Goal: Use online tool/utility: Use online tool/utility

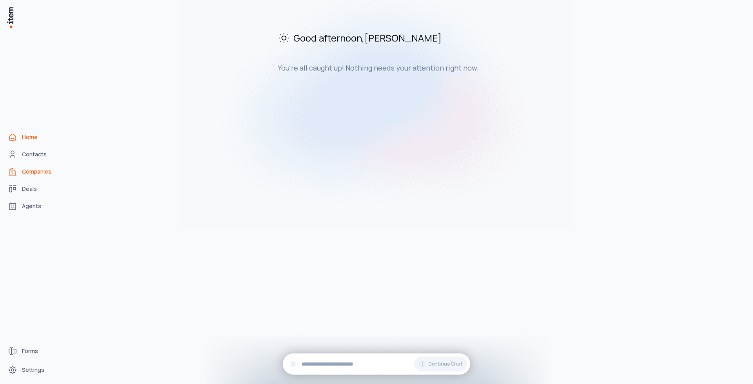
click at [49, 170] on span "Companies" at bounding box center [36, 172] width 29 height 8
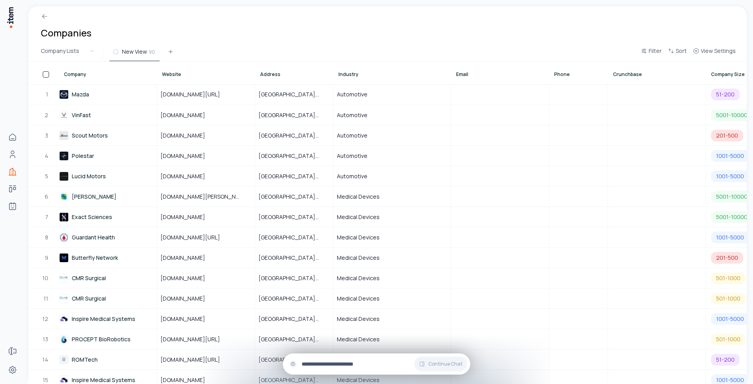
click at [352, 365] on input "text" at bounding box center [383, 364] width 162 height 9
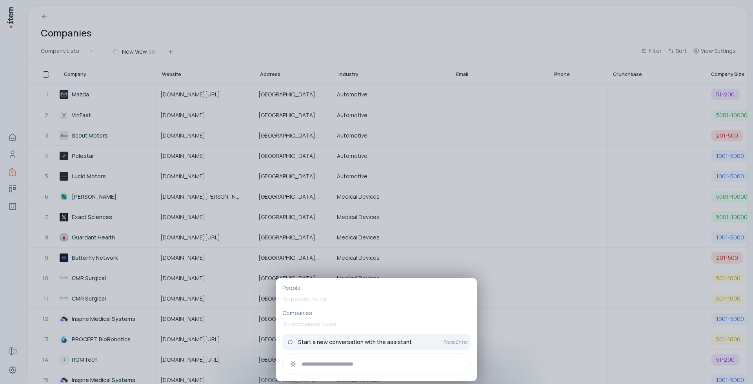
click at [408, 339] on span "Start a new conversation with the assistant" at bounding box center [355, 343] width 114 height 8
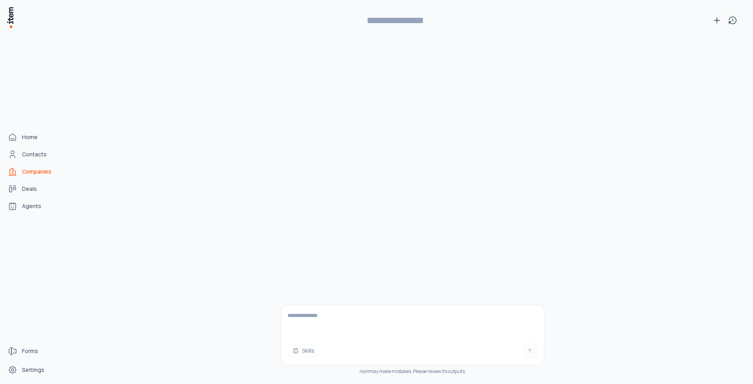
click at [7, 18] on img at bounding box center [10, 17] width 8 height 22
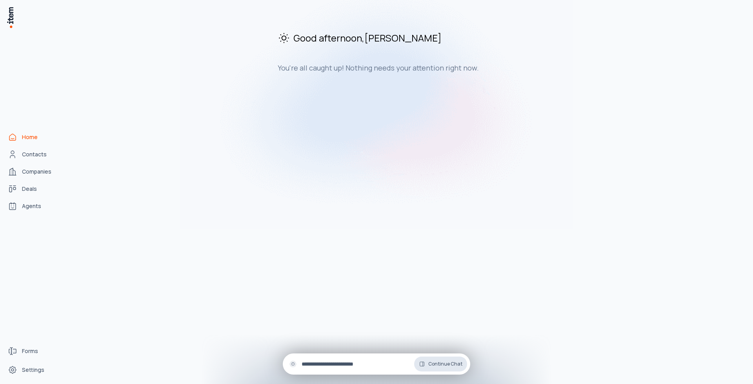
click at [456, 366] on span "Continue Chat" at bounding box center [445, 364] width 34 height 6
click at [421, 366] on icon at bounding box center [422, 364] width 6 height 6
click at [427, 364] on button "Continue Chat" at bounding box center [440, 364] width 53 height 15
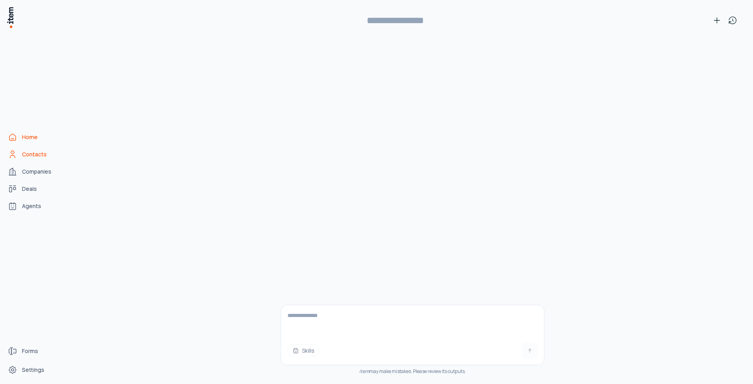
click at [42, 153] on span "Contacts" at bounding box center [34, 155] width 25 height 8
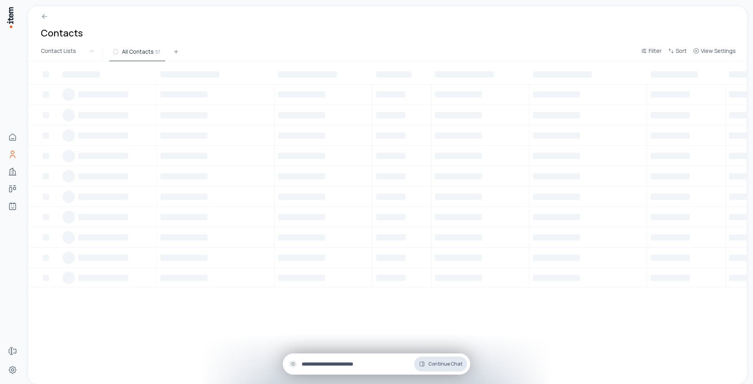
click at [441, 362] on span "Continue Chat" at bounding box center [445, 364] width 34 height 6
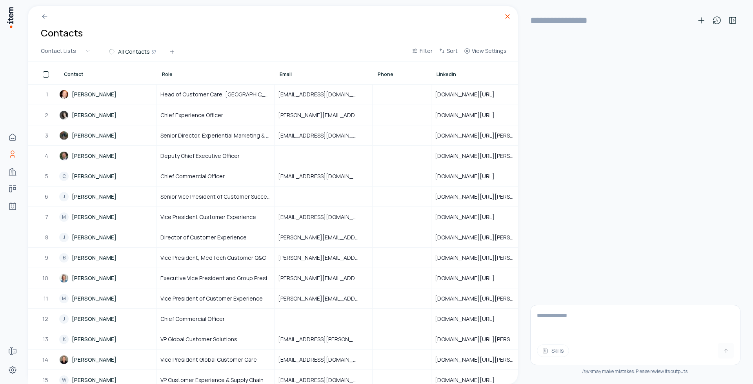
click at [509, 16] on icon at bounding box center [508, 17] width 8 height 8
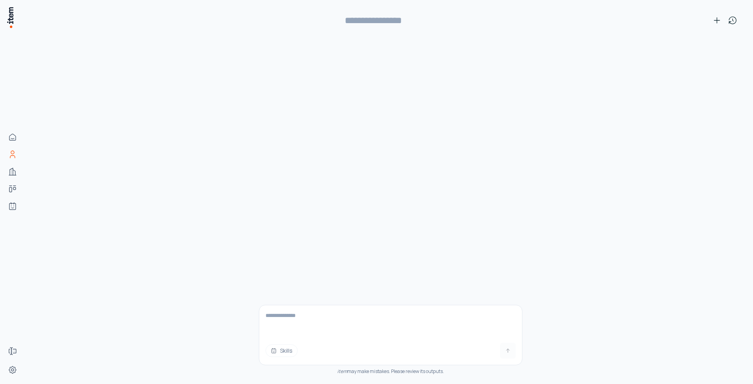
click at [465, 93] on div "Skills item may make mistakes. Please review its outputs." at bounding box center [391, 213] width 264 height 344
click at [41, 168] on span "Companies" at bounding box center [36, 172] width 29 height 8
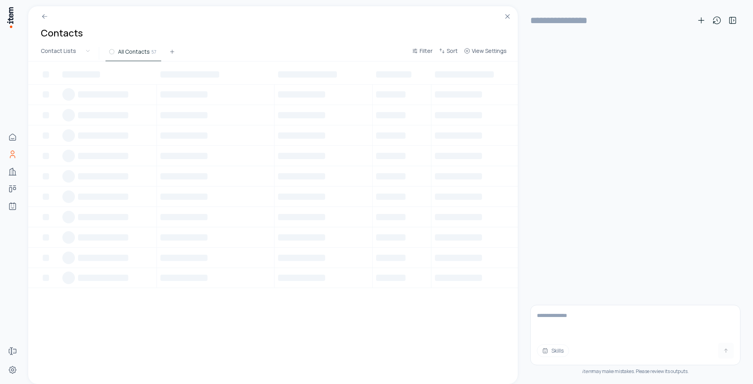
click at [352, 362] on div at bounding box center [273, 223] width 490 height 323
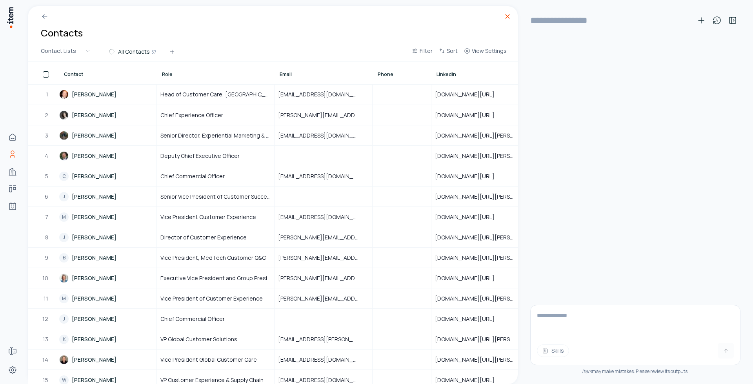
click at [510, 15] on icon at bounding box center [508, 17] width 8 height 8
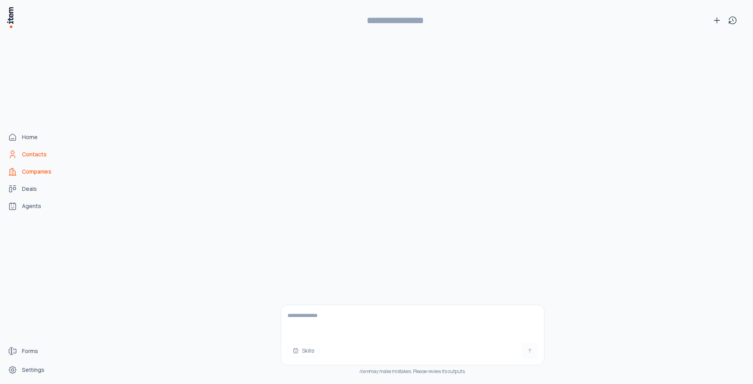
click at [41, 173] on span "Companies" at bounding box center [36, 172] width 29 height 8
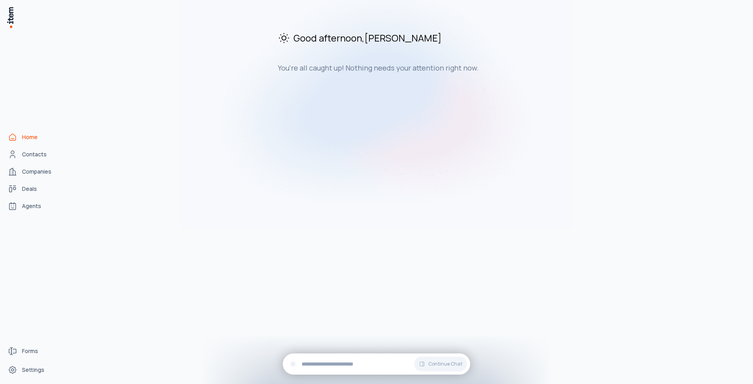
drag, startPoint x: 119, startPoint y: 76, endPoint x: 117, endPoint y: 36, distance: 40.5
click at [119, 76] on div "Good afternoon , Shivani You're all caught up! Nothing needs your attention rig…" at bounding box center [409, 51] width 675 height 91
click at [129, 137] on div "Good afternoon , Shivani You're all caught up! Nothing needs your attention rig…" at bounding box center [409, 195] width 675 height 378
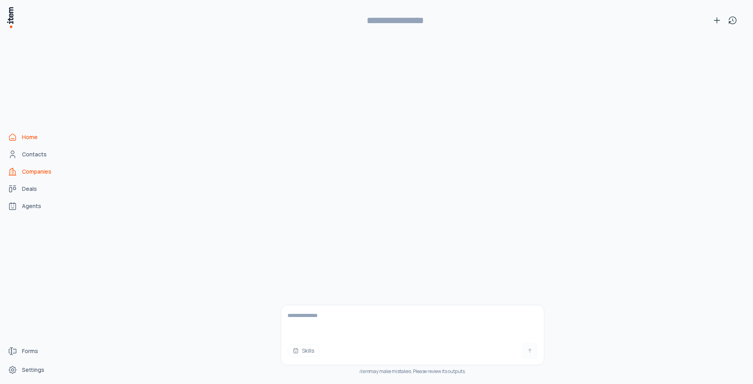
click at [24, 173] on span "Companies" at bounding box center [36, 172] width 29 height 8
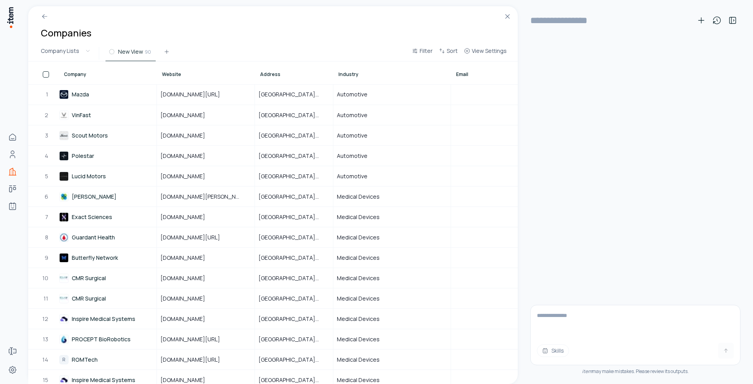
click at [575, 307] on textarea at bounding box center [635, 321] width 209 height 31
click at [552, 317] on textarea at bounding box center [635, 321] width 209 height 31
type textarea "**********"
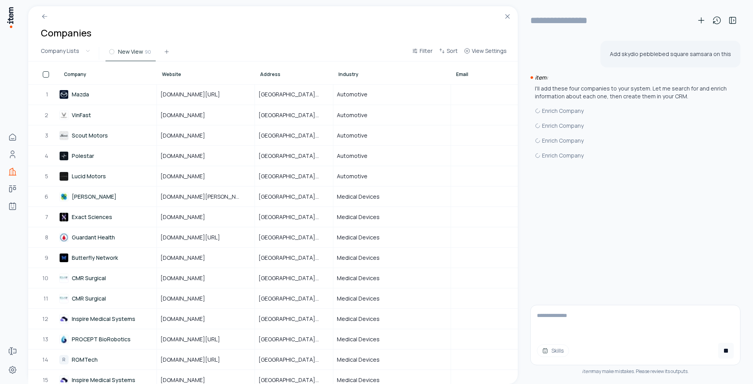
click at [556, 350] on span "Skills" at bounding box center [558, 351] width 13 height 8
click at [586, 328] on p "Create a deal for a company" at bounding box center [593, 326] width 87 height 8
click at [581, 307] on textarea at bounding box center [635, 321] width 209 height 31
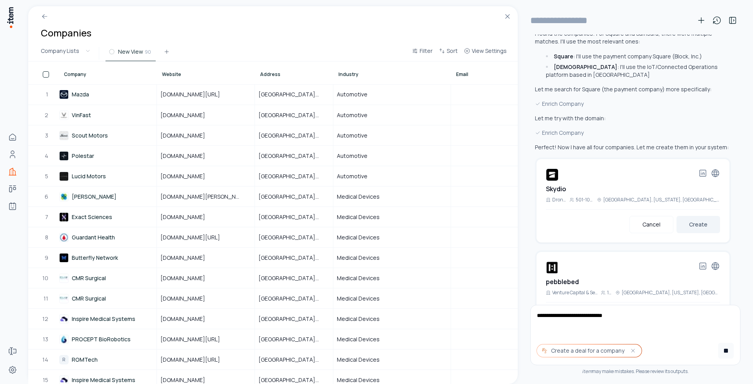
scroll to position [106, 0]
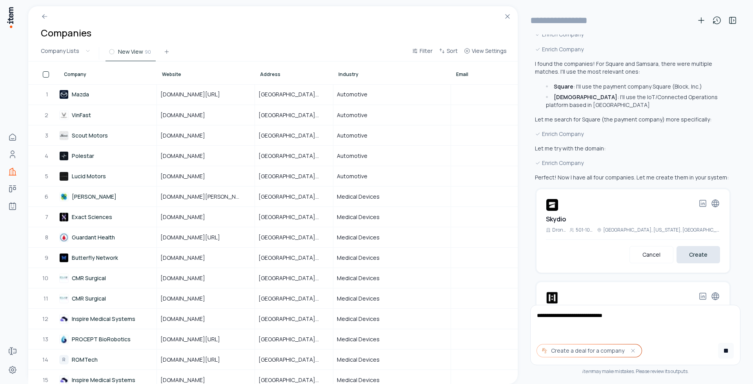
type textarea "**********"
click at [698, 252] on button "Create" at bounding box center [699, 254] width 44 height 17
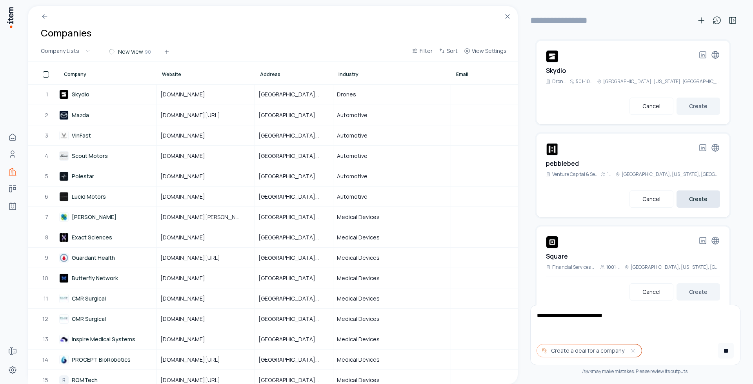
click at [689, 196] on button "Create" at bounding box center [699, 199] width 44 height 17
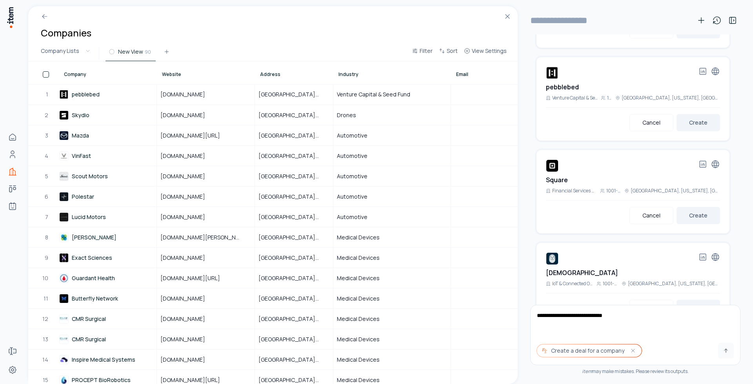
scroll to position [359, 0]
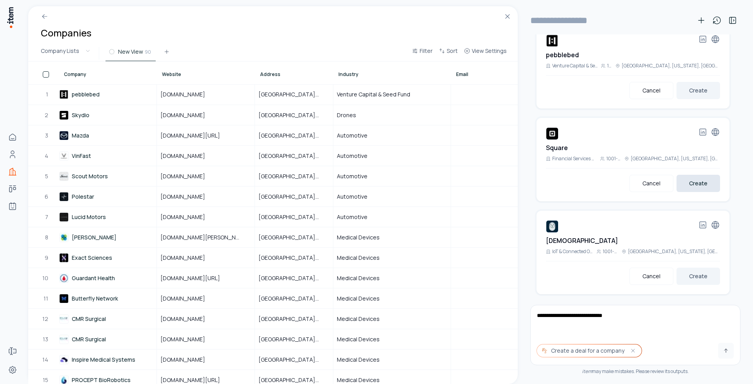
type input "**********"
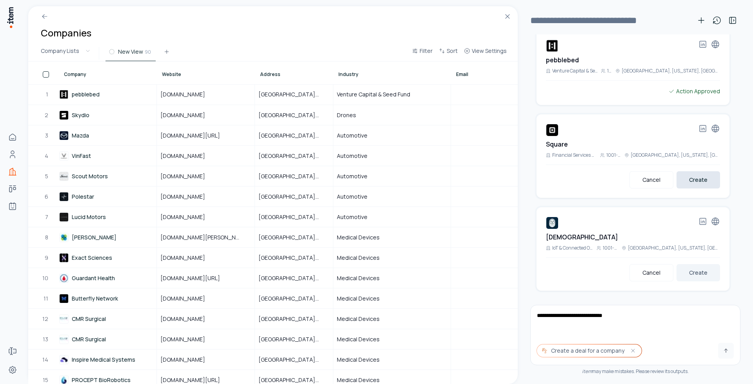
click at [688, 185] on button "Create" at bounding box center [699, 179] width 44 height 17
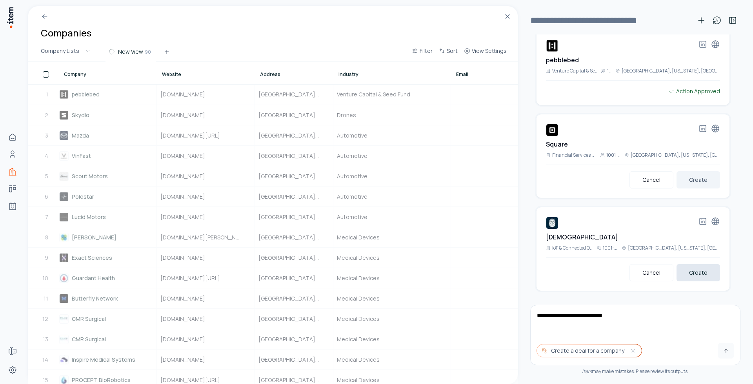
click at [688, 275] on button "Create" at bounding box center [699, 272] width 44 height 17
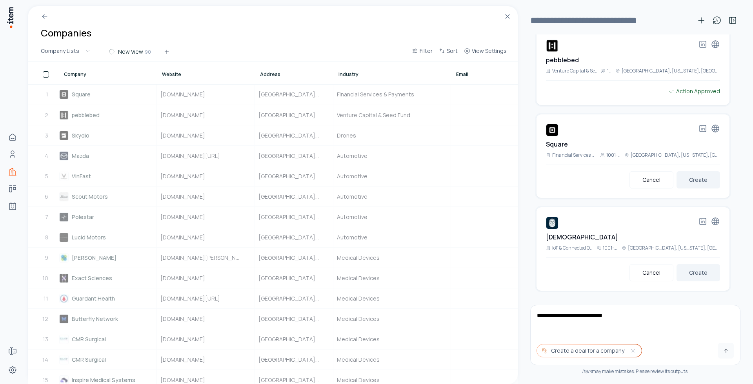
click at [649, 314] on textarea "**********" at bounding box center [633, 321] width 204 height 31
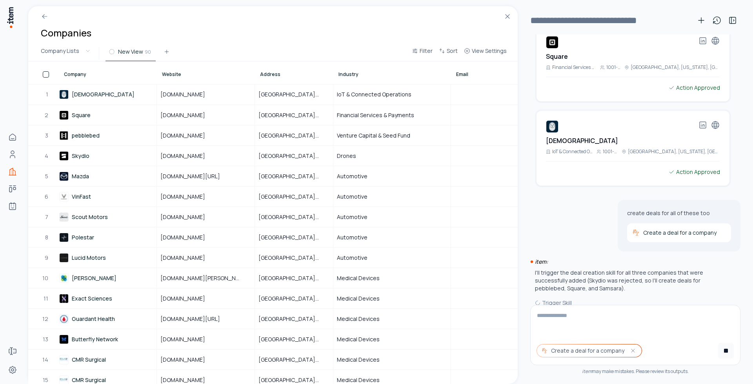
scroll to position [453, 0]
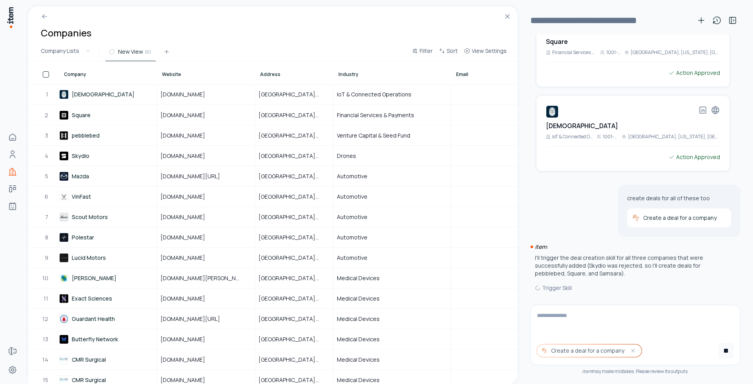
click at [561, 274] on p "I'll trigger the deal creation skill for all three companies that were successf…" at bounding box center [633, 266] width 196 height 24
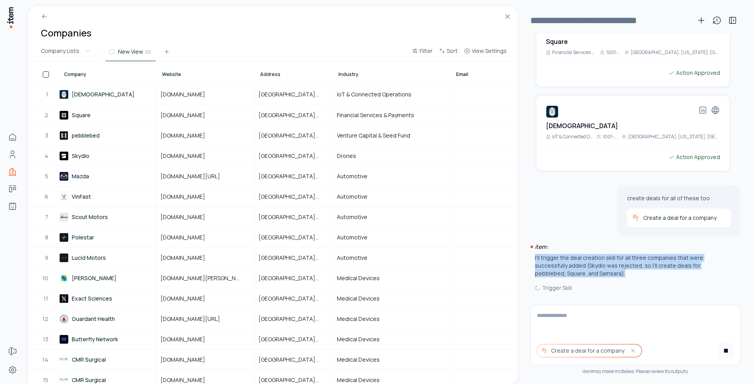
click at [561, 274] on p "I'll trigger the deal creation skill for all three companies that were successf…" at bounding box center [633, 266] width 196 height 24
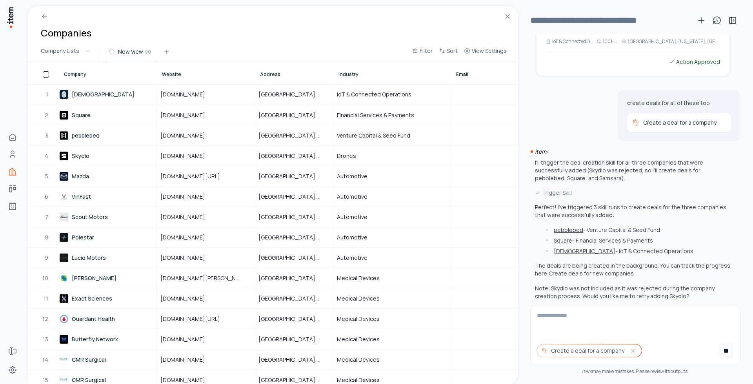
scroll to position [556, 0]
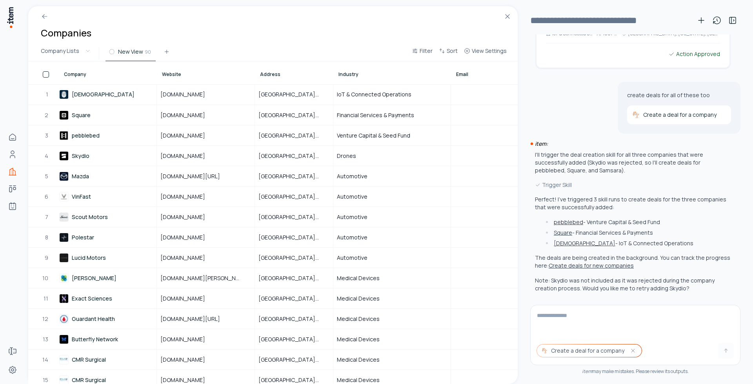
click at [562, 266] on button "Create deals for new companies" at bounding box center [591, 266] width 85 height 8
click at [197, 42] on div "Companies" at bounding box center [273, 25] width 490 height 39
